Goal: Task Accomplishment & Management: Complete application form

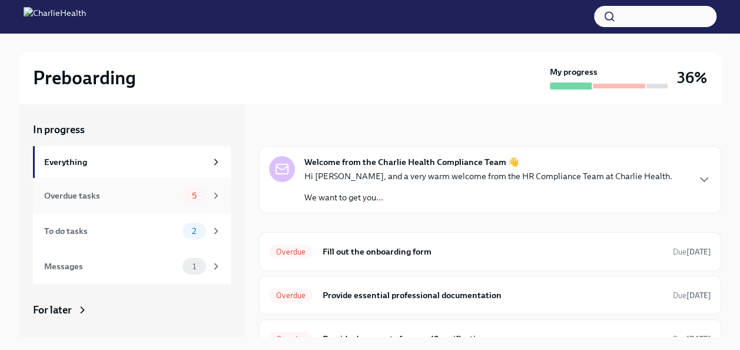
click at [159, 195] on div "Overdue tasks" at bounding box center [111, 195] width 134 height 13
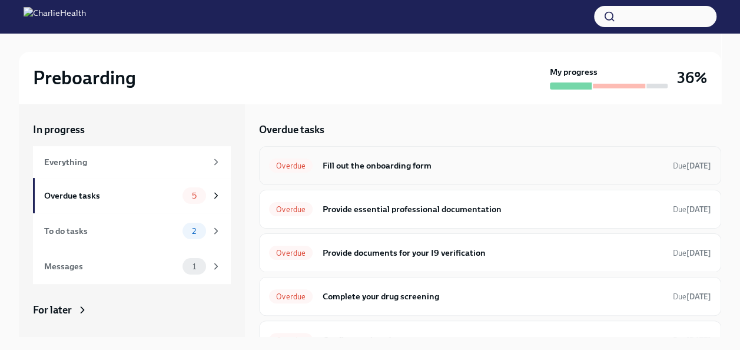
click at [388, 173] on div "Overdue Fill out the onboarding form Due [DATE]" at bounding box center [490, 165] width 442 height 19
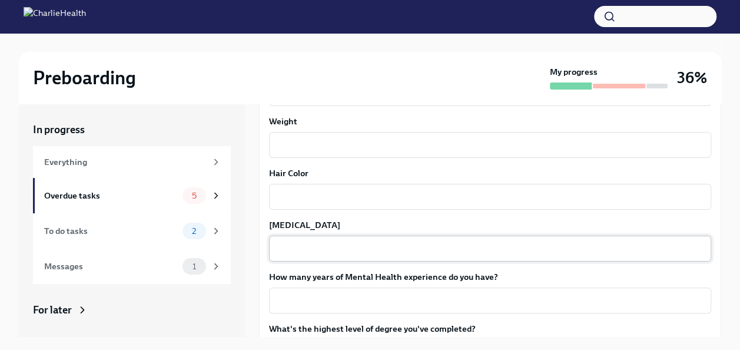
scroll to position [1152, 0]
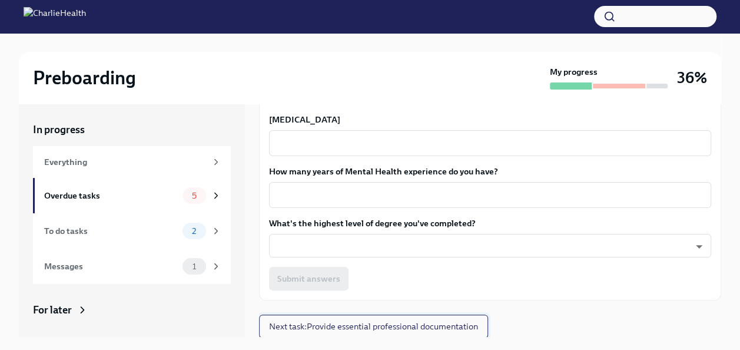
click at [400, 317] on button "Next task : Provide essential professional documentation" at bounding box center [373, 326] width 229 height 24
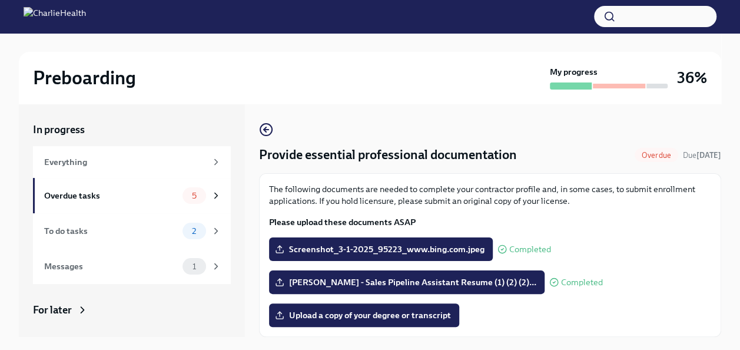
scroll to position [36, 0]
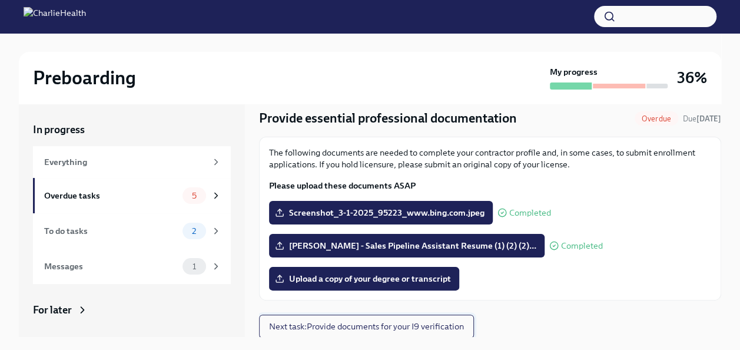
click at [437, 327] on span "Next task : Provide documents for your I9 verification" at bounding box center [366, 326] width 195 height 12
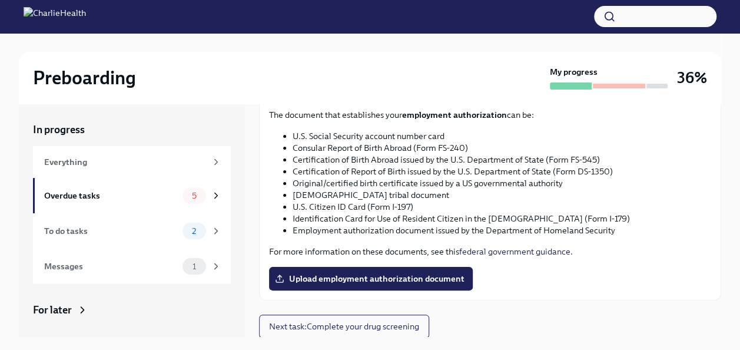
scroll to position [616, 0]
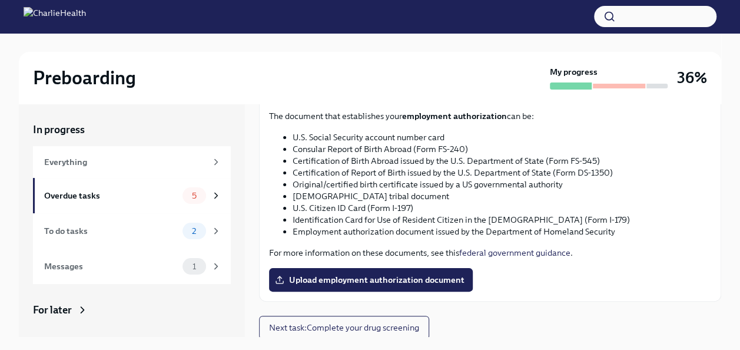
click at [351, 319] on button "Next task : Complete your drug screening" at bounding box center [344, 327] width 170 height 24
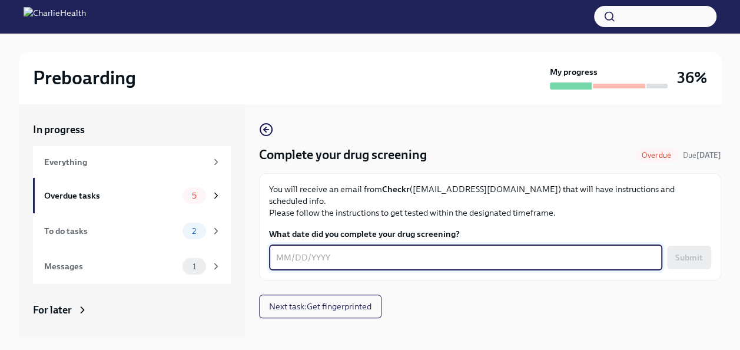
click at [371, 250] on textarea "What date did you complete your drug screening?" at bounding box center [465, 257] width 379 height 14
type textarea "[DATE]"
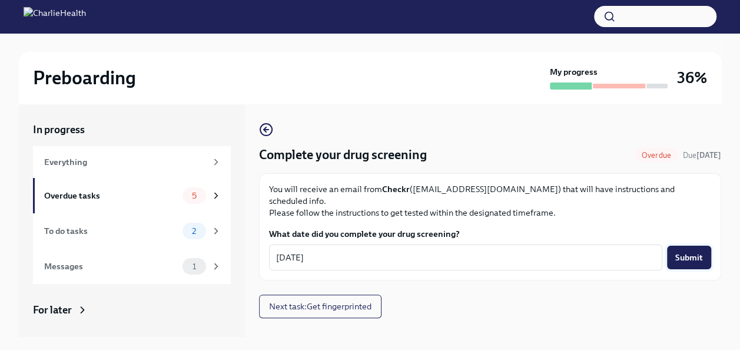
click at [702, 251] on span "Submit" at bounding box center [689, 257] width 28 height 12
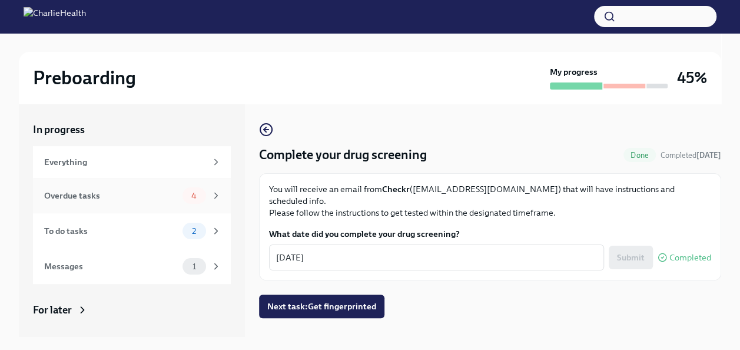
click at [192, 191] on span "4" at bounding box center [193, 195] width 19 height 9
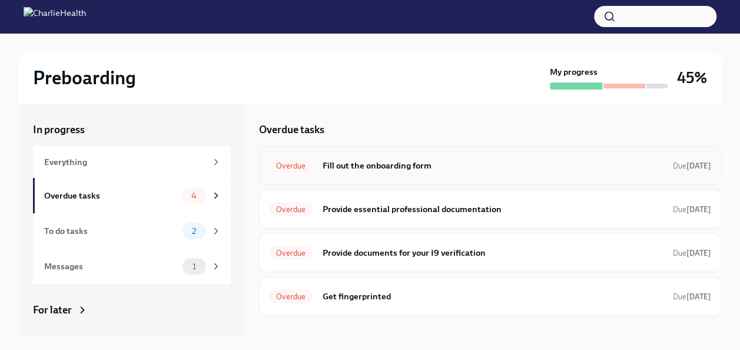
click at [379, 181] on div "Overdue Fill out the onboarding form Due [DATE]" at bounding box center [490, 165] width 462 height 39
click at [381, 167] on h6 "Fill out the onboarding form" at bounding box center [492, 165] width 341 height 13
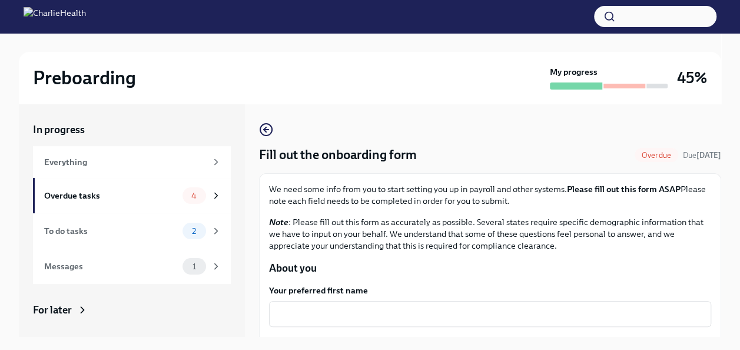
scroll to position [106, 0]
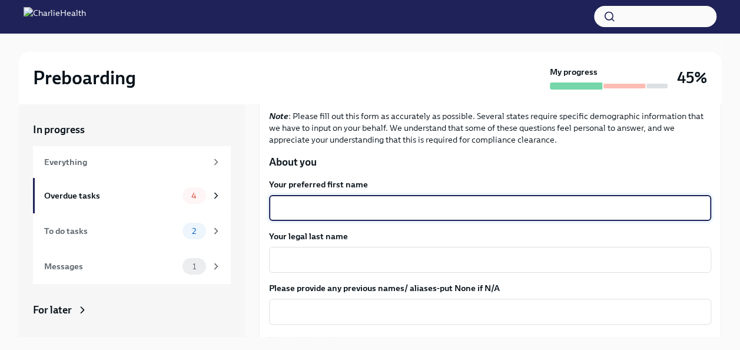
click at [338, 208] on textarea "Your preferred first name" at bounding box center [490, 208] width 428 height 14
type textarea "[PERSON_NAME]"
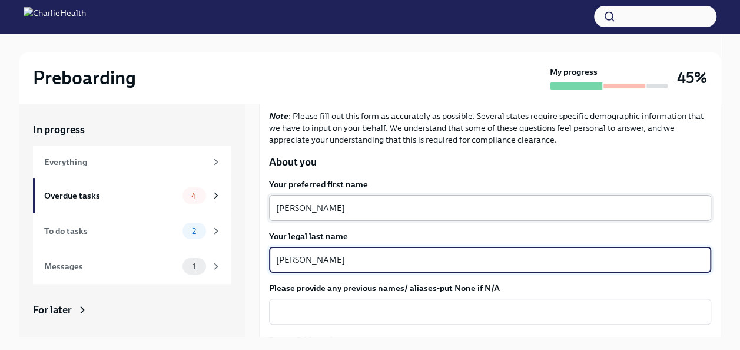
type textarea "[PERSON_NAME]"
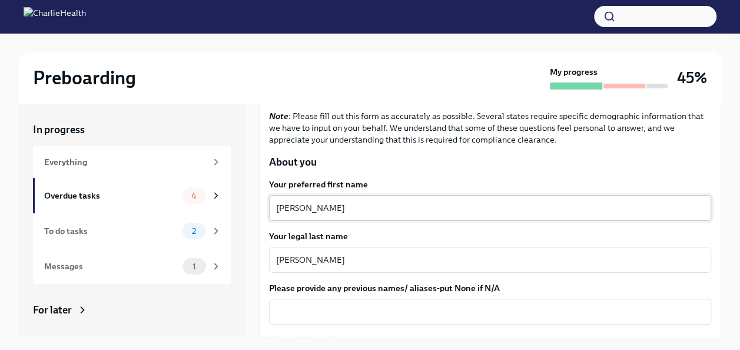
scroll to position [247, 0]
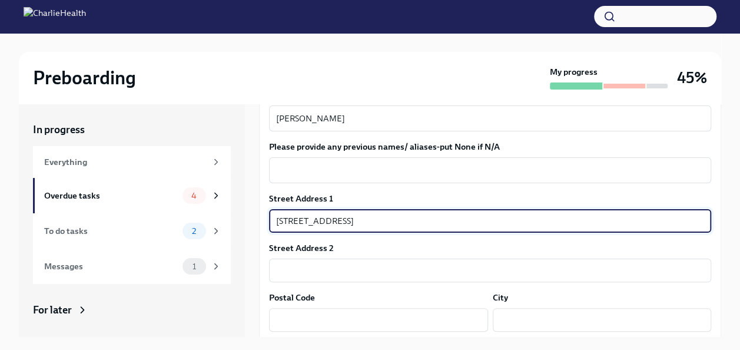
type input "[STREET_ADDRESS]"
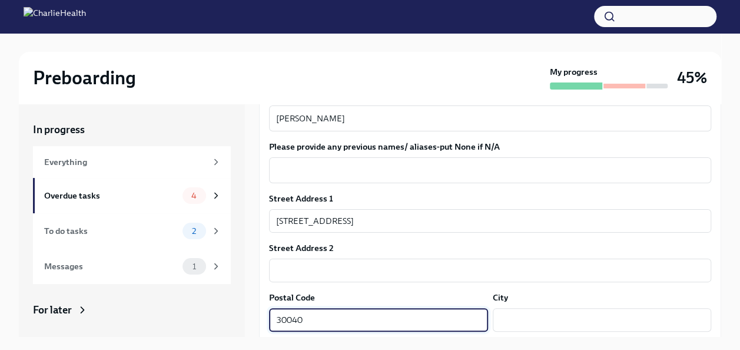
type input "30040"
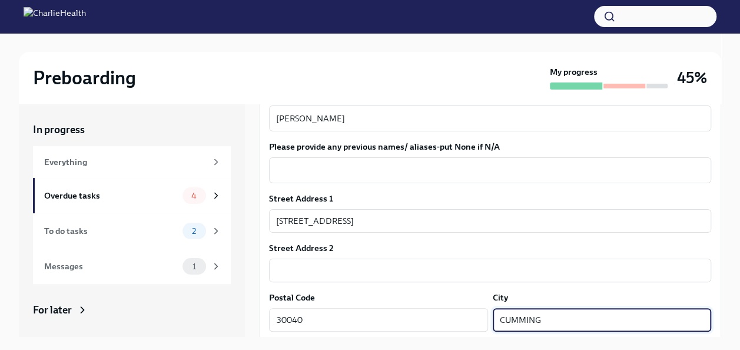
scroll to position [406, 0]
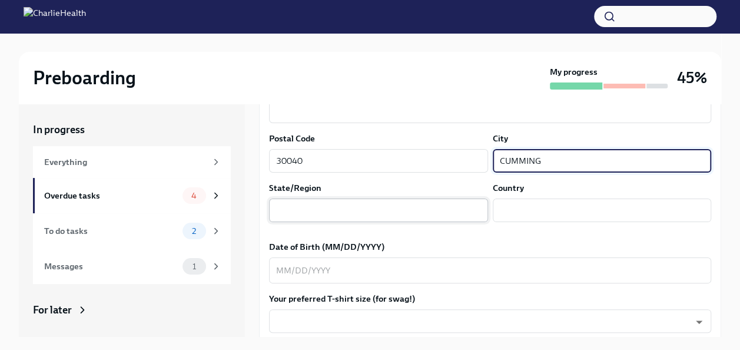
type input "CUMMING"
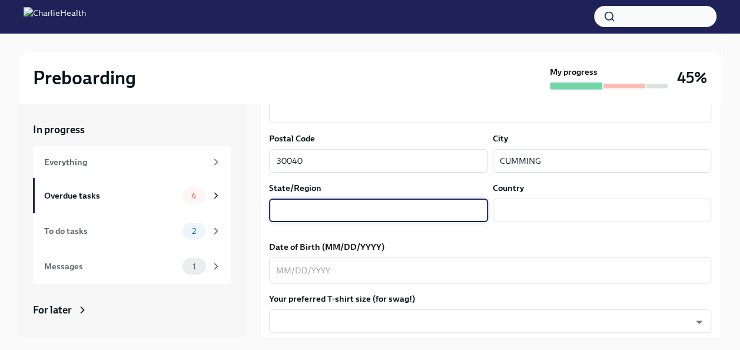
click at [350, 202] on input "text" at bounding box center [378, 210] width 219 height 24
type input "[US_STATE]"
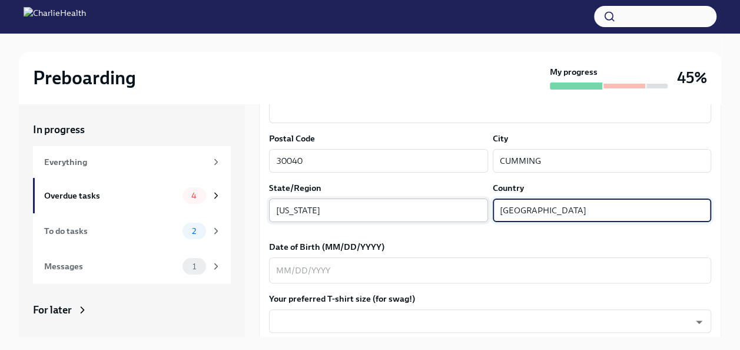
type input "[GEOGRAPHIC_DATA]"
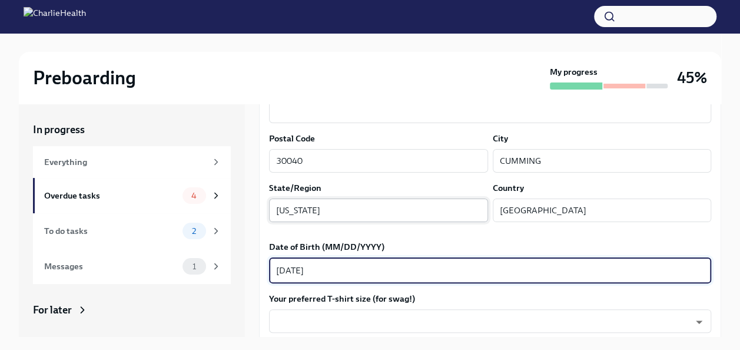
type textarea "[DATE]"
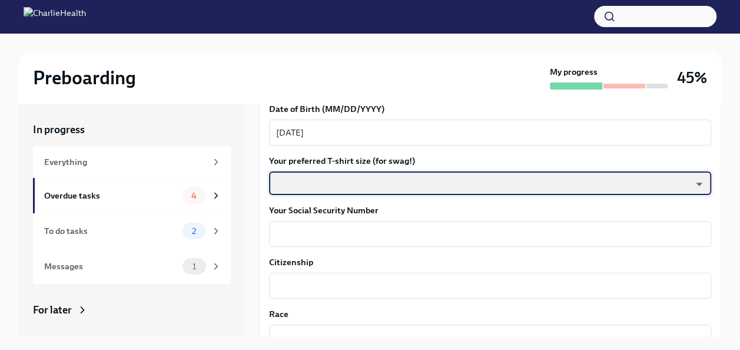
scroll to position [547, 0]
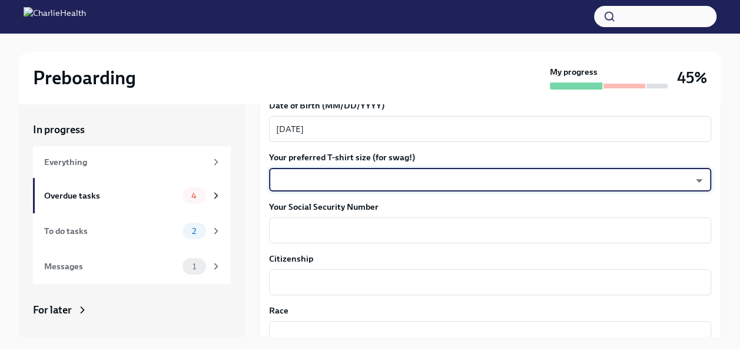
click at [362, 174] on body "Preboarding My progress 45% In progress Everything Overdue tasks 4 To do tasks …" at bounding box center [370, 205] width 740 height 411
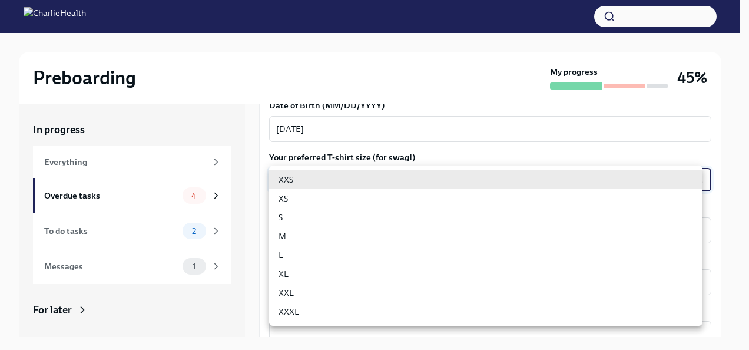
click at [330, 258] on li "L" at bounding box center [485, 254] width 433 height 19
type input "LvpEGRrq8"
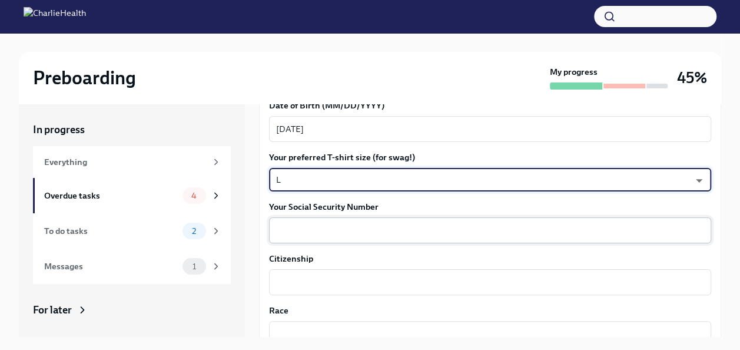
click at [334, 238] on div "x ​" at bounding box center [490, 230] width 442 height 26
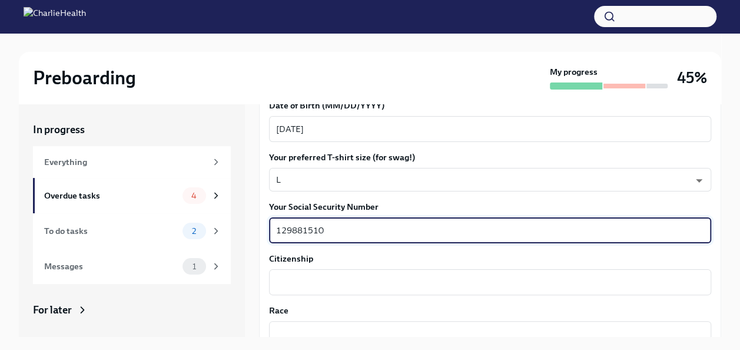
scroll to position [574, 0]
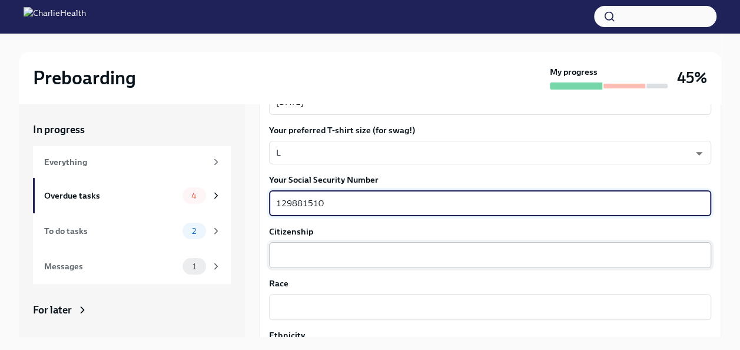
type textarea "129881510"
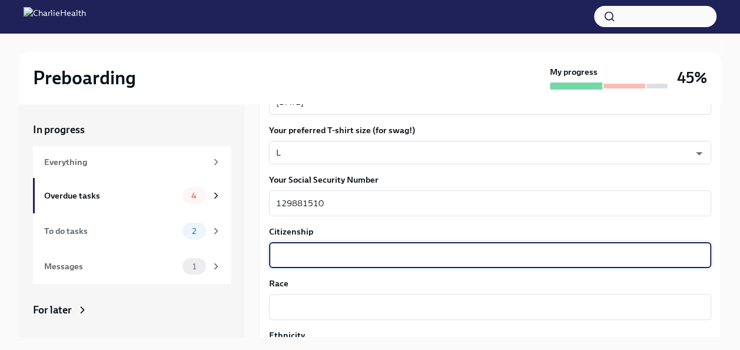
click at [323, 248] on textarea "Citizenship" at bounding box center [490, 255] width 428 height 14
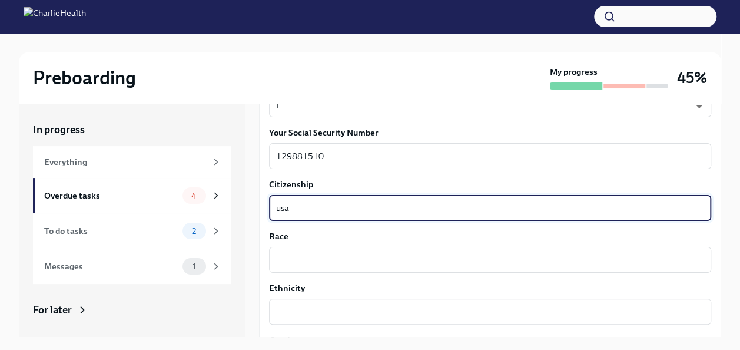
scroll to position [624, 0]
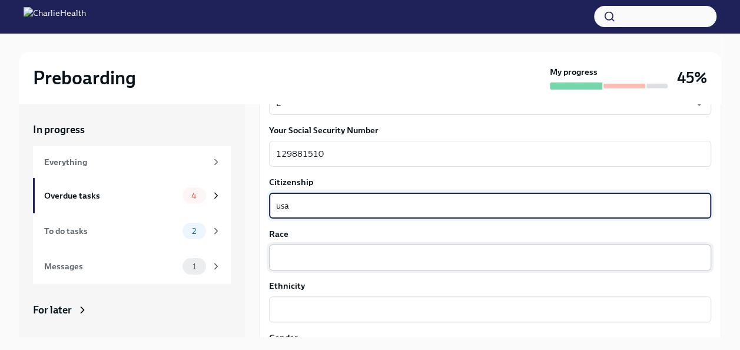
type textarea "usa"
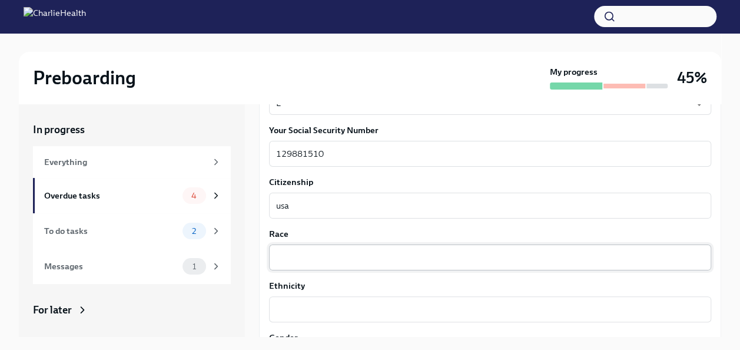
click at [300, 265] on div "x ​" at bounding box center [490, 257] width 442 height 26
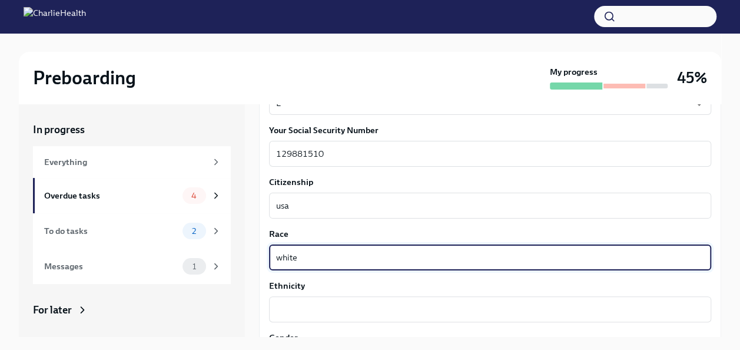
scroll to position [700, 0]
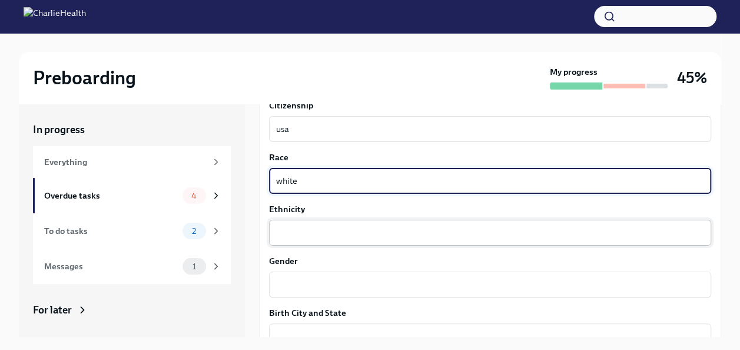
type textarea "white"
click at [315, 225] on textarea "Ethnicity" at bounding box center [490, 232] width 428 height 14
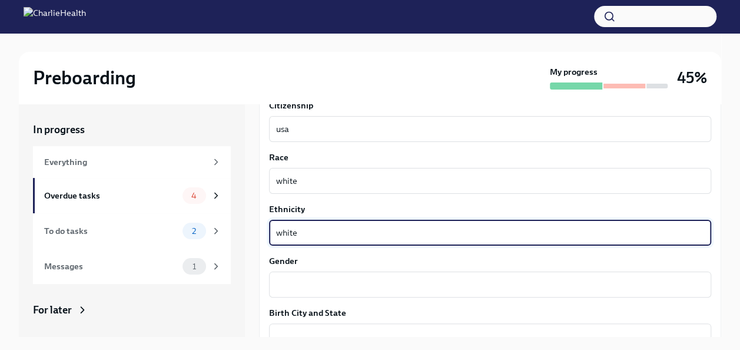
scroll to position [782, 0]
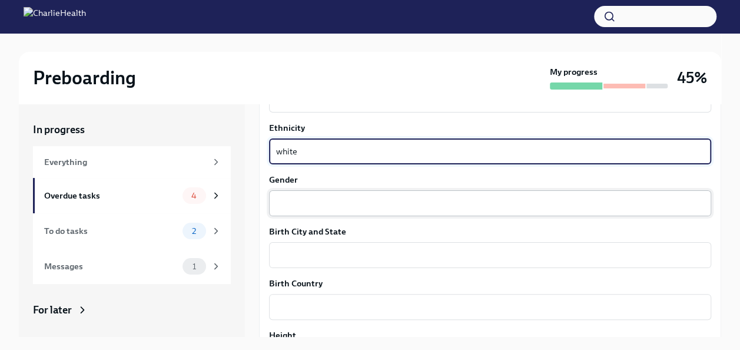
type textarea "white"
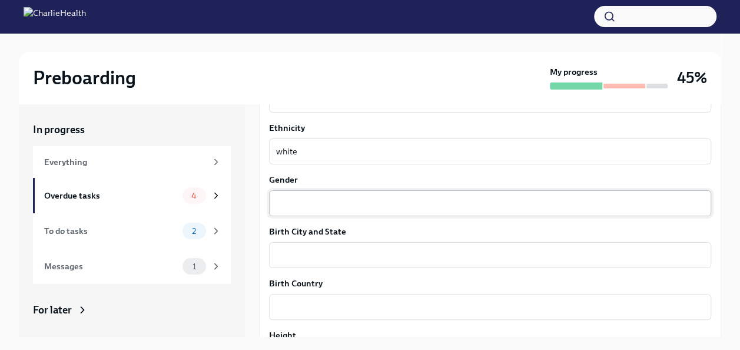
click at [319, 212] on div "x ​" at bounding box center [490, 203] width 442 height 26
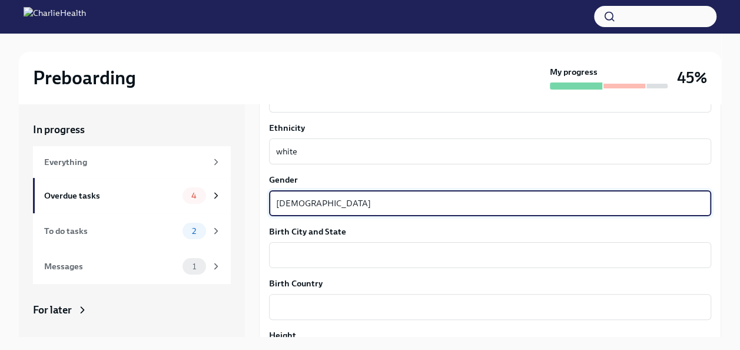
type textarea "[DEMOGRAPHIC_DATA]"
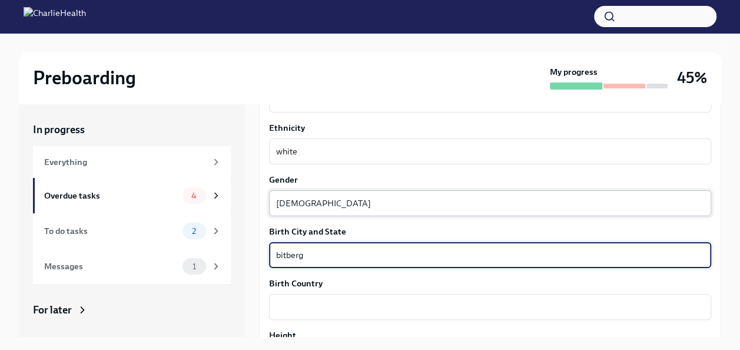
scroll to position [849, 0]
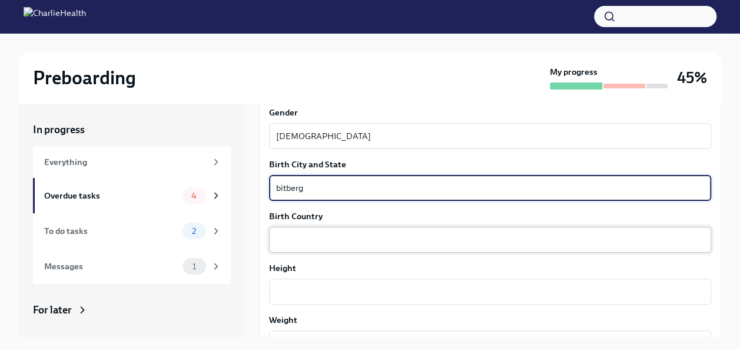
type textarea "bitberg"
click at [290, 238] on textarea "Birth Country" at bounding box center [490, 239] width 428 height 14
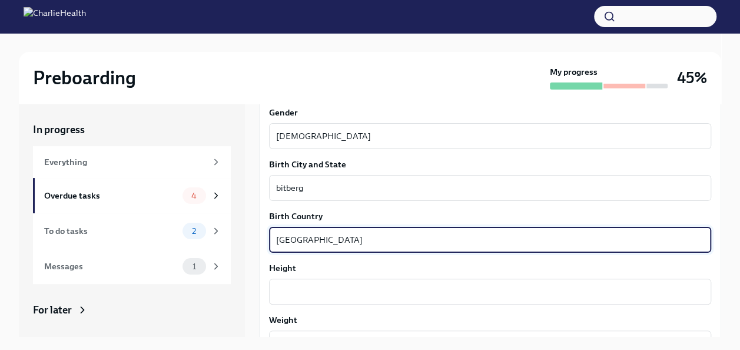
type textarea "[GEOGRAPHIC_DATA]"
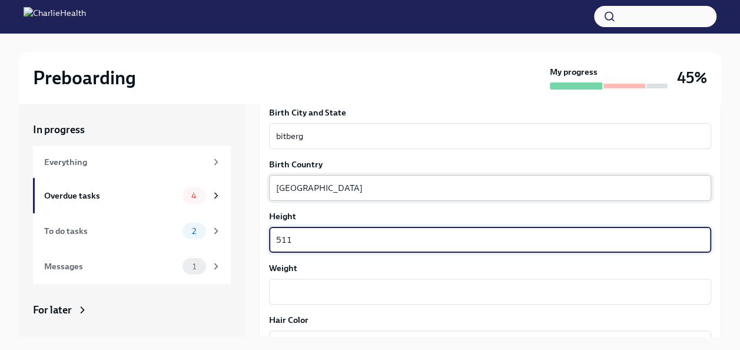
scroll to position [923, 0]
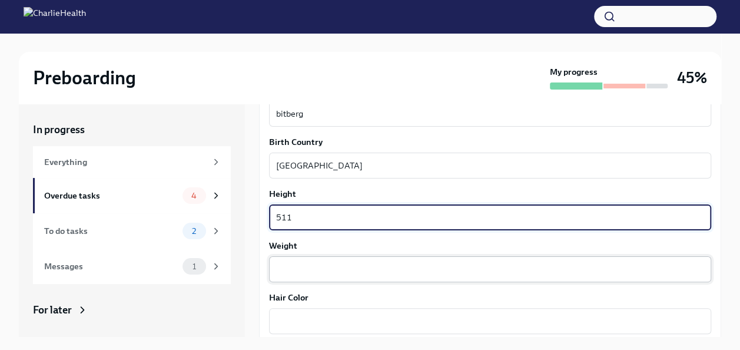
type textarea "511"
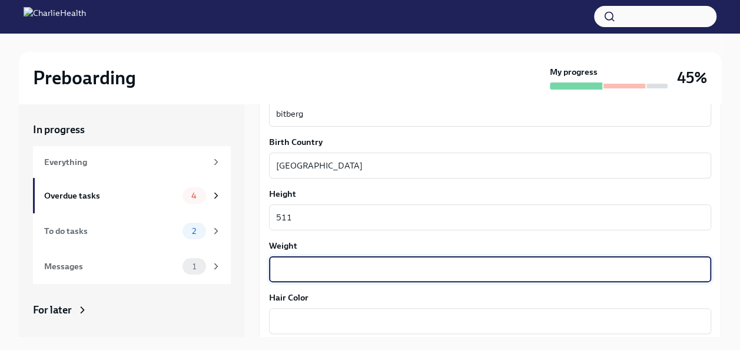
click at [295, 271] on textarea "Weight" at bounding box center [490, 269] width 428 height 14
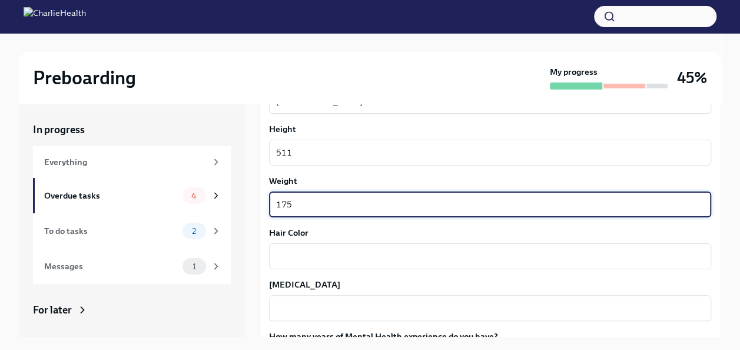
scroll to position [989, 0]
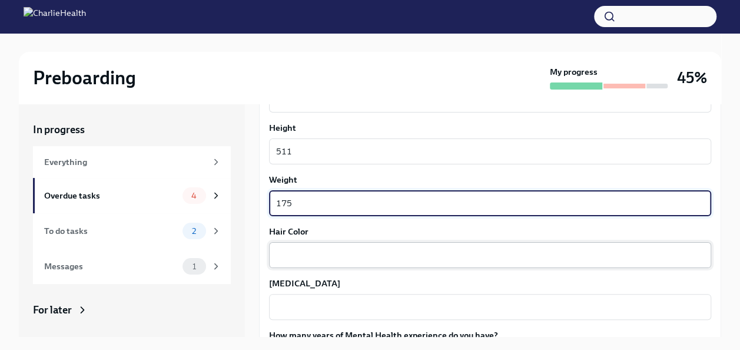
type textarea "175"
click at [310, 244] on div "x ​" at bounding box center [490, 255] width 442 height 26
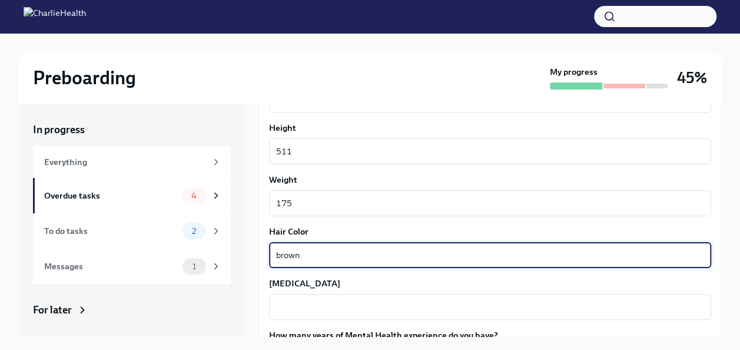
type textarea "brown"
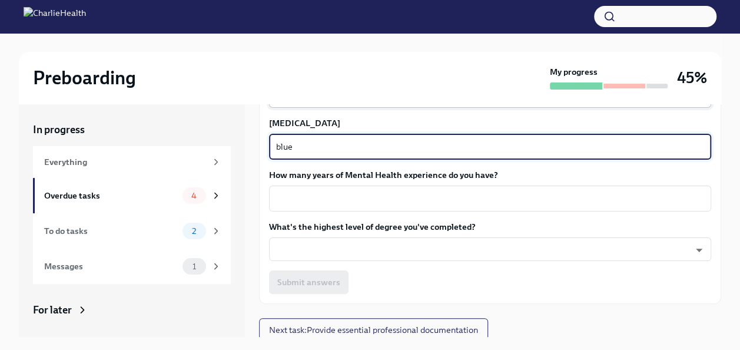
scroll to position [1152, 0]
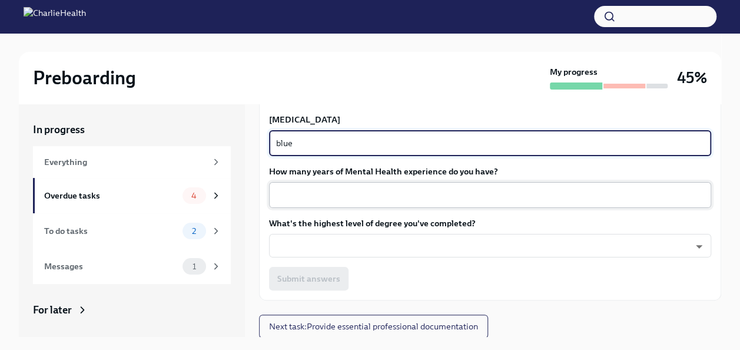
type textarea "blue"
click at [337, 191] on textarea "How many years of Mental Health experience do you have?" at bounding box center [490, 195] width 428 height 14
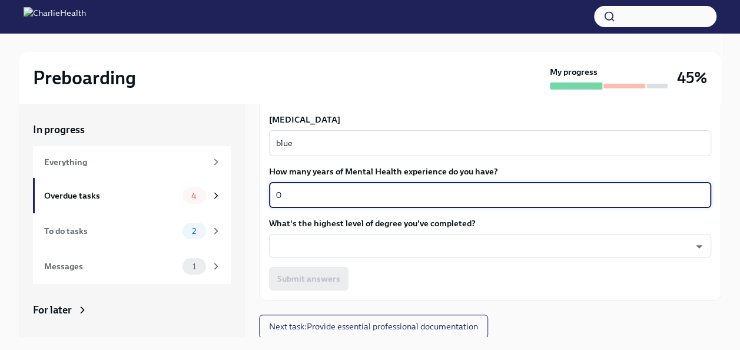
type textarea "0"
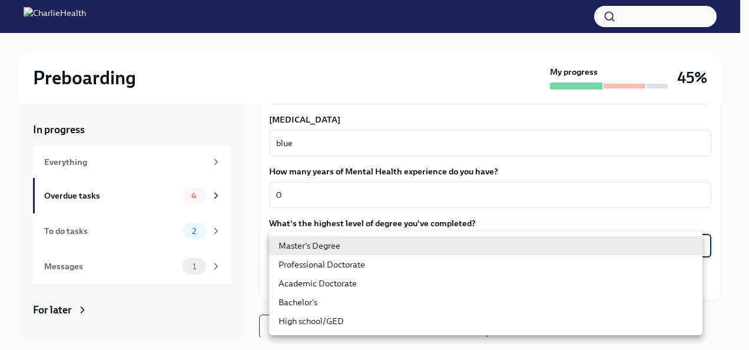
click at [309, 251] on body "Preboarding My progress 45% In progress Everything Overdue tasks 4 To do tasks …" at bounding box center [374, 205] width 749 height 411
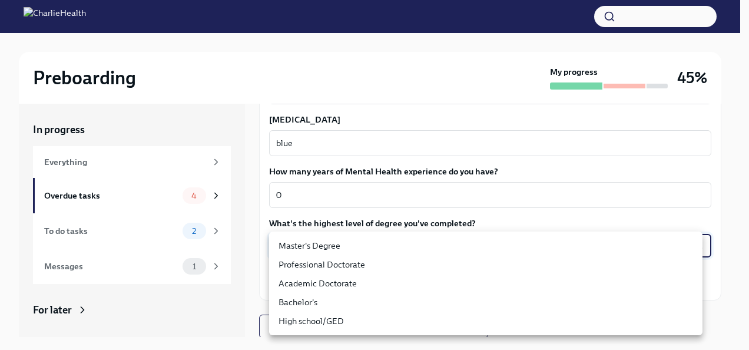
click at [302, 301] on li "Bachelor's" at bounding box center [485, 302] width 433 height 19
type input "oQxEXK86X"
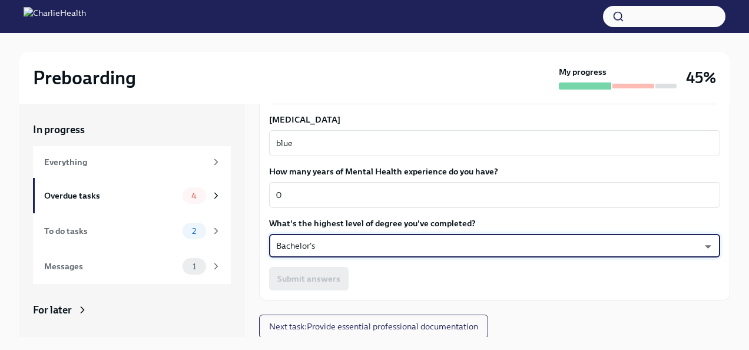
click at [314, 250] on body "Preboarding My progress 45% In progress Everything Overdue tasks 4 To do tasks …" at bounding box center [374, 205] width 749 height 411
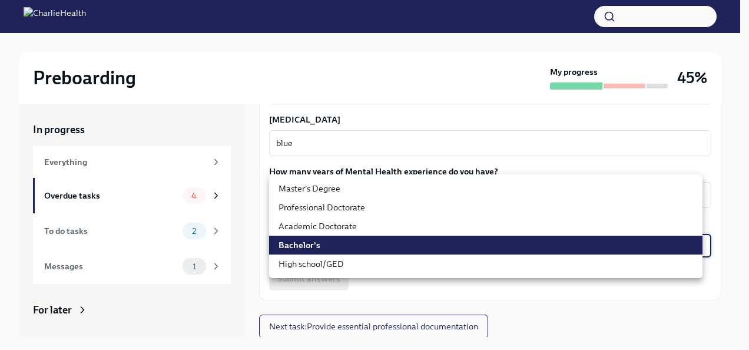
click at [306, 242] on li "Bachelor's" at bounding box center [485, 244] width 433 height 19
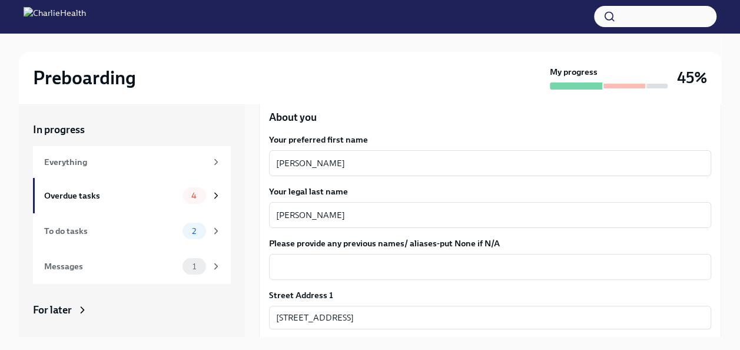
scroll to position [151, 0]
click at [345, 263] on textarea "Please provide any previous names/ aliases-put None if N/A" at bounding box center [490, 267] width 428 height 14
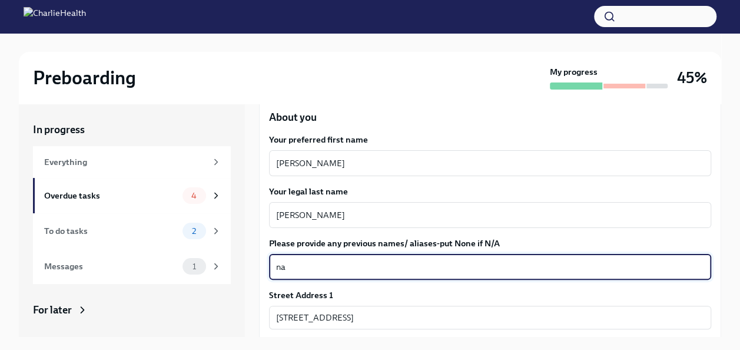
click at [345, 263] on textarea "na" at bounding box center [490, 267] width 428 height 14
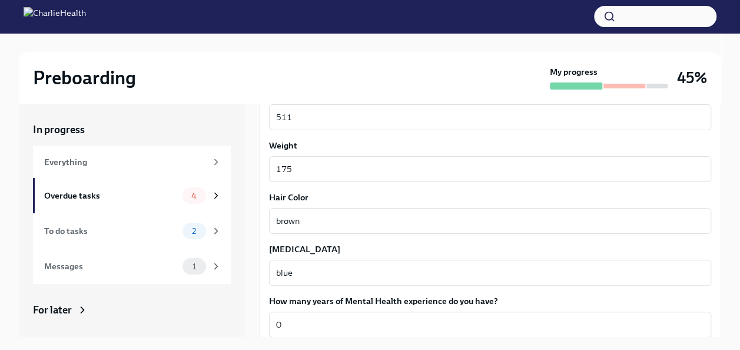
scroll to position [1152, 0]
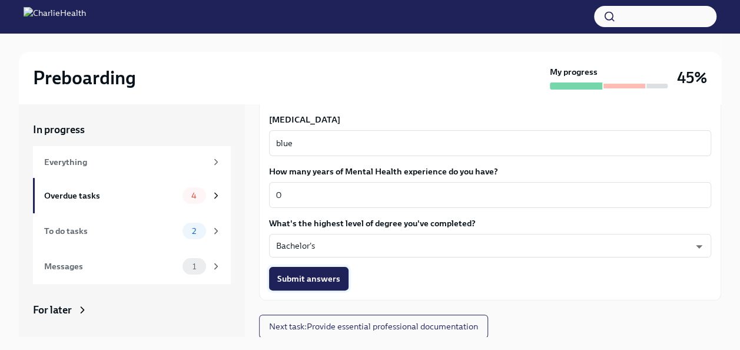
type textarea "n/a"
click at [313, 273] on span "Submit answers" at bounding box center [308, 279] width 63 height 12
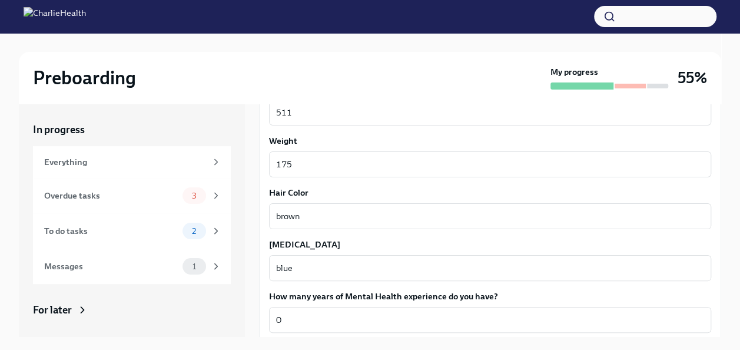
scroll to position [1153, 0]
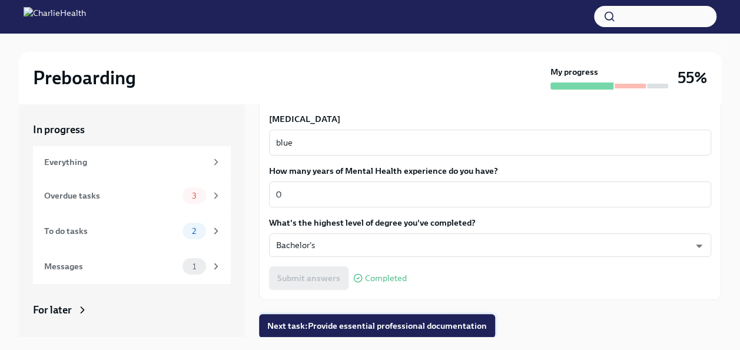
click at [358, 317] on button "Next task : Provide essential professional documentation" at bounding box center [377, 326] width 236 height 24
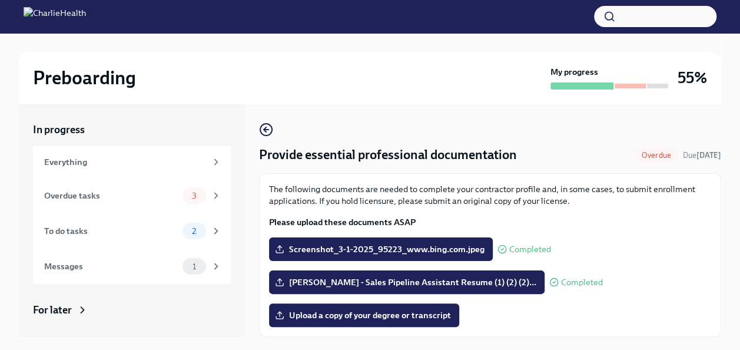
scroll to position [36, 0]
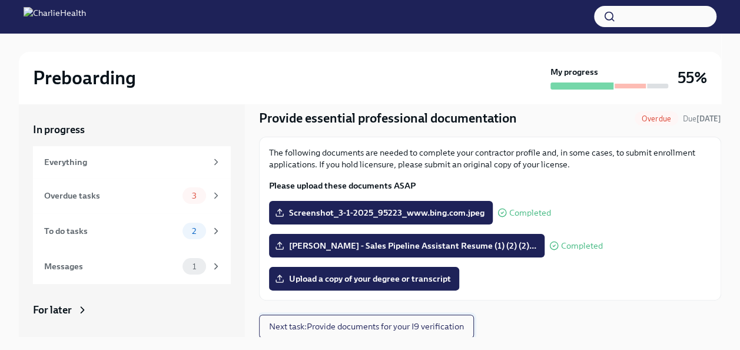
click at [393, 322] on span "Next task : Provide documents for your I9 verification" at bounding box center [366, 326] width 195 height 12
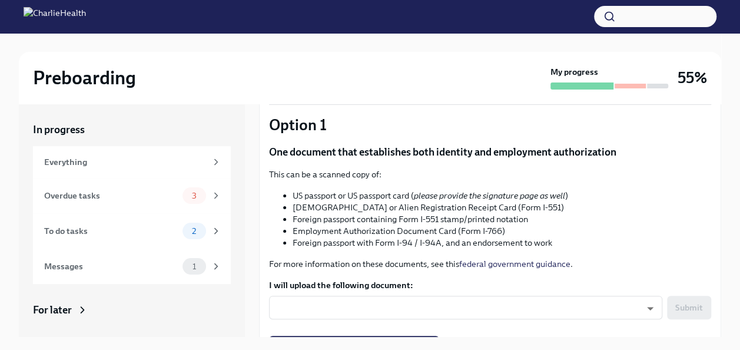
scroll to position [227, 0]
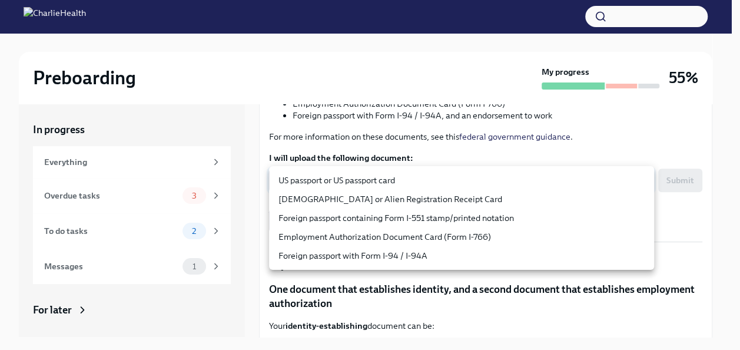
click at [398, 182] on body "Preboarding My progress 55% In progress Everything Overdue tasks 3 To do tasks …" at bounding box center [370, 205] width 740 height 411
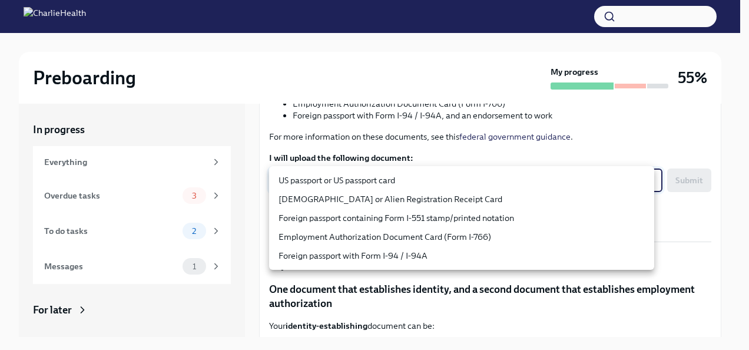
click at [380, 180] on li "US passport or US passport card" at bounding box center [461, 180] width 385 height 19
type input "KnYOjnC8x"
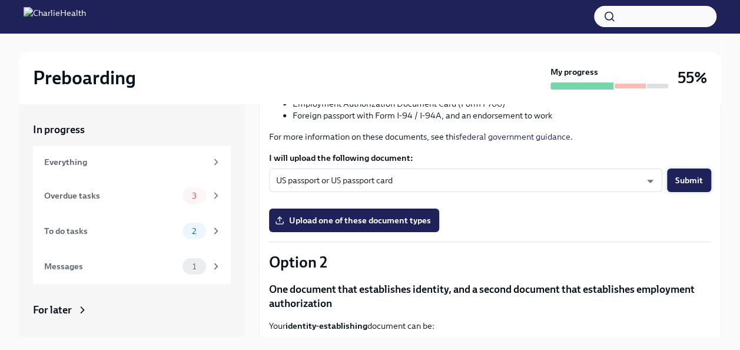
click at [686, 177] on span "Submit" at bounding box center [689, 180] width 28 height 12
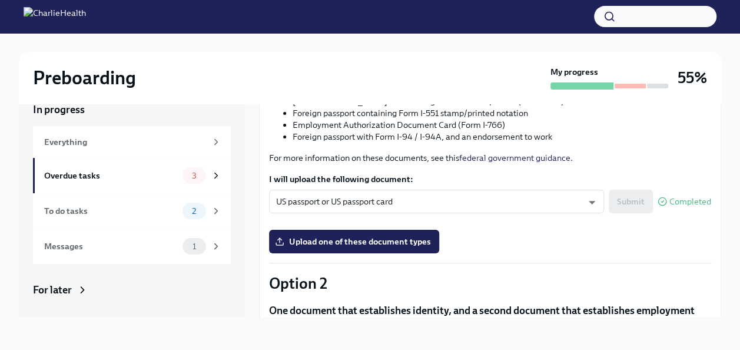
scroll to position [617, 0]
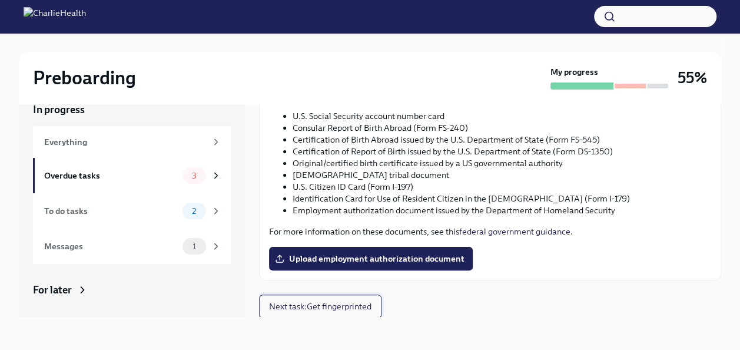
click at [315, 298] on button "Next task : Get fingerprinted" at bounding box center [320, 306] width 122 height 24
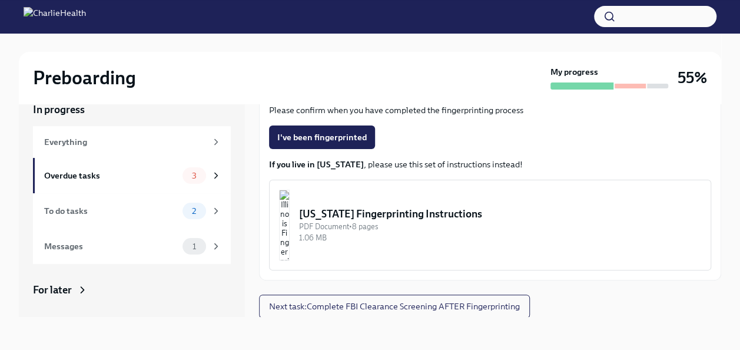
scroll to position [277, 0]
click at [442, 301] on span "Next task : Complete FBI Clearance Screening AFTER Fingerprinting" at bounding box center [394, 307] width 251 height 12
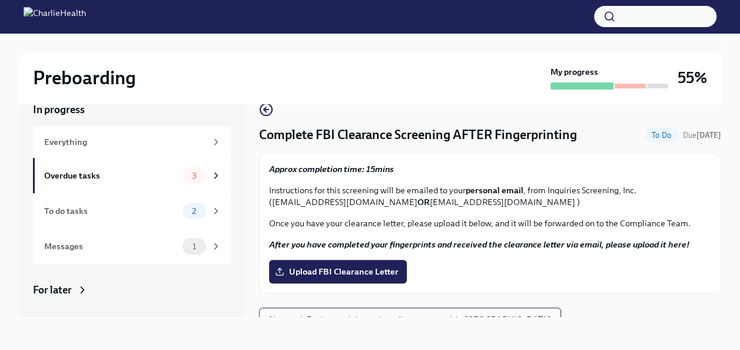
scroll to position [13, 0]
